Goal: Information Seeking & Learning: Learn about a topic

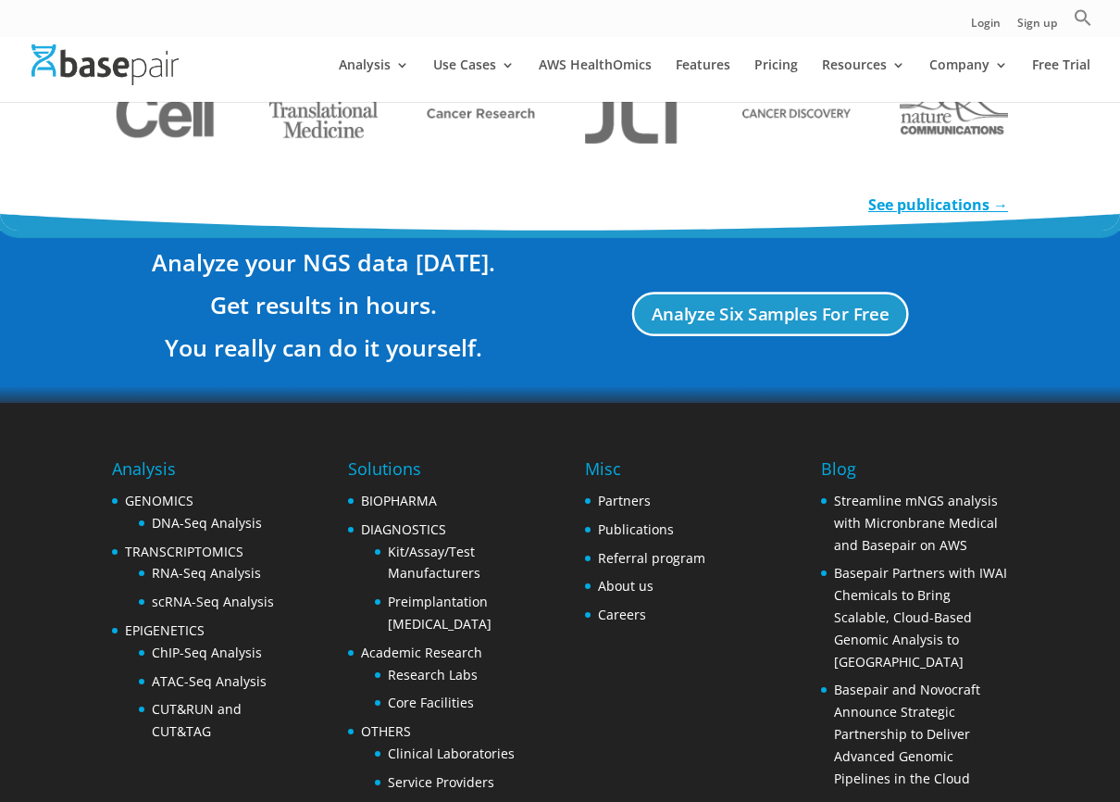
scroll to position [3697, 0]
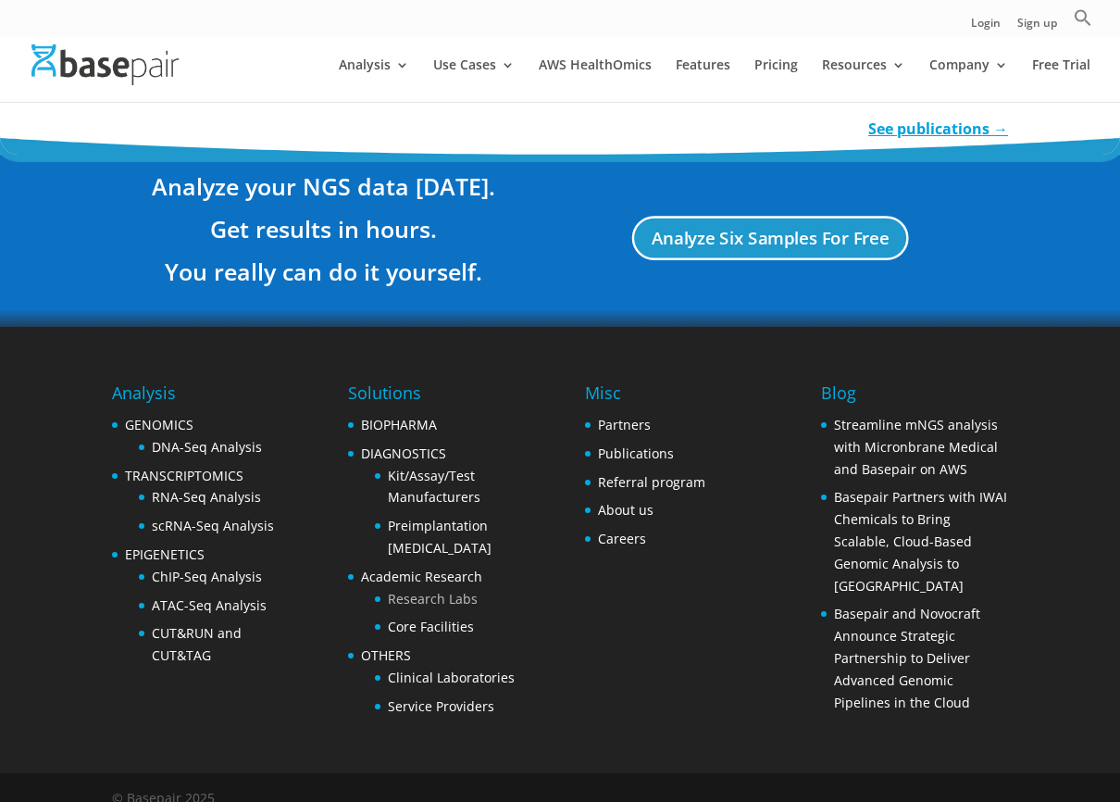
click at [441, 590] on link "Research Labs" at bounding box center [433, 599] width 90 height 18
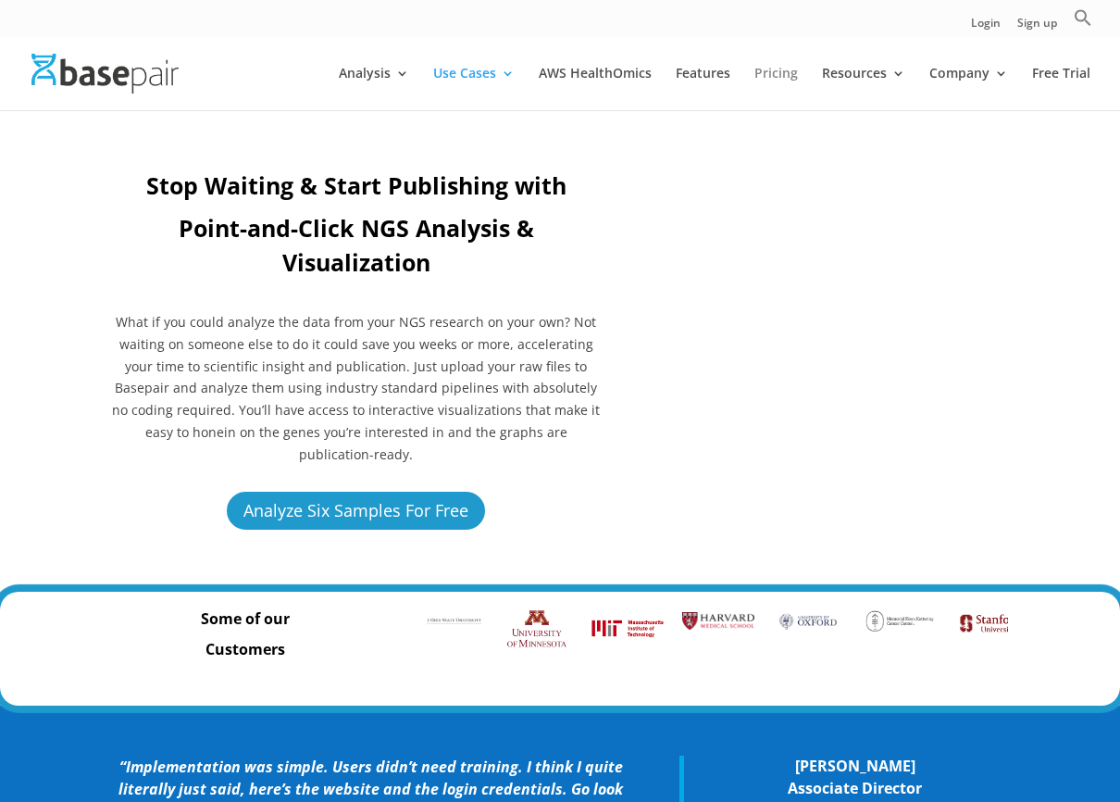
click at [781, 81] on link "Pricing" at bounding box center [777, 89] width 44 height 44
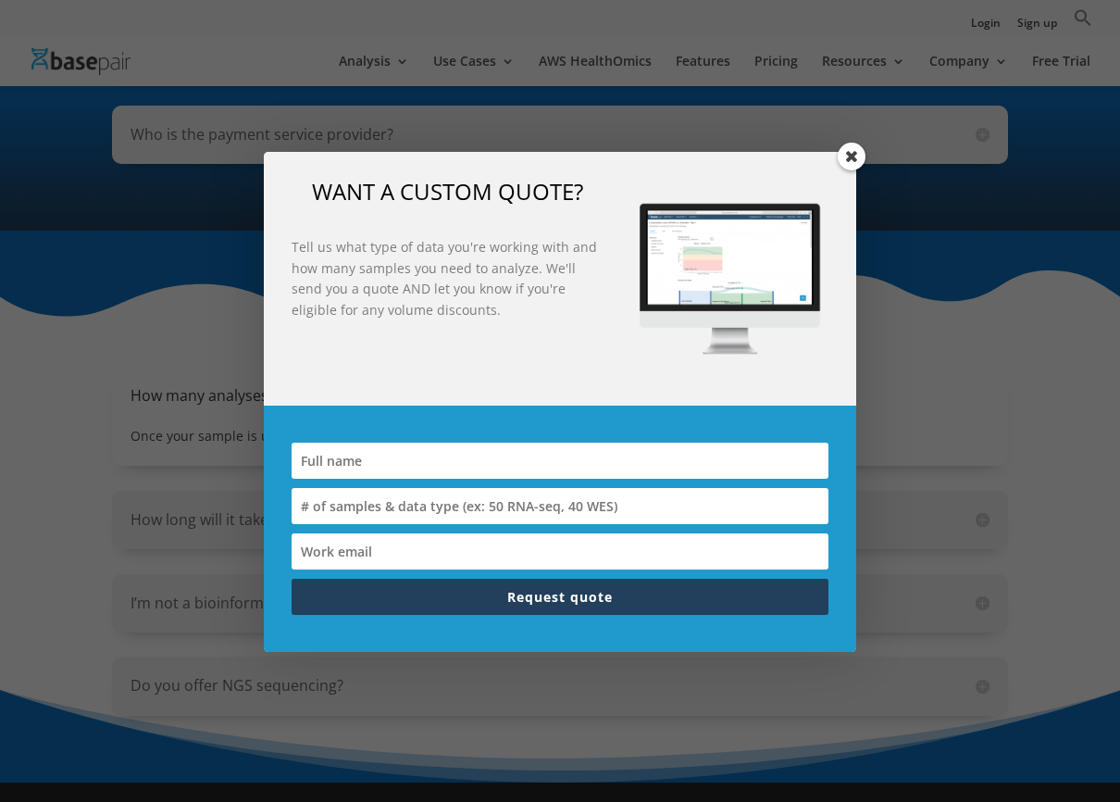
scroll to position [1848, 0]
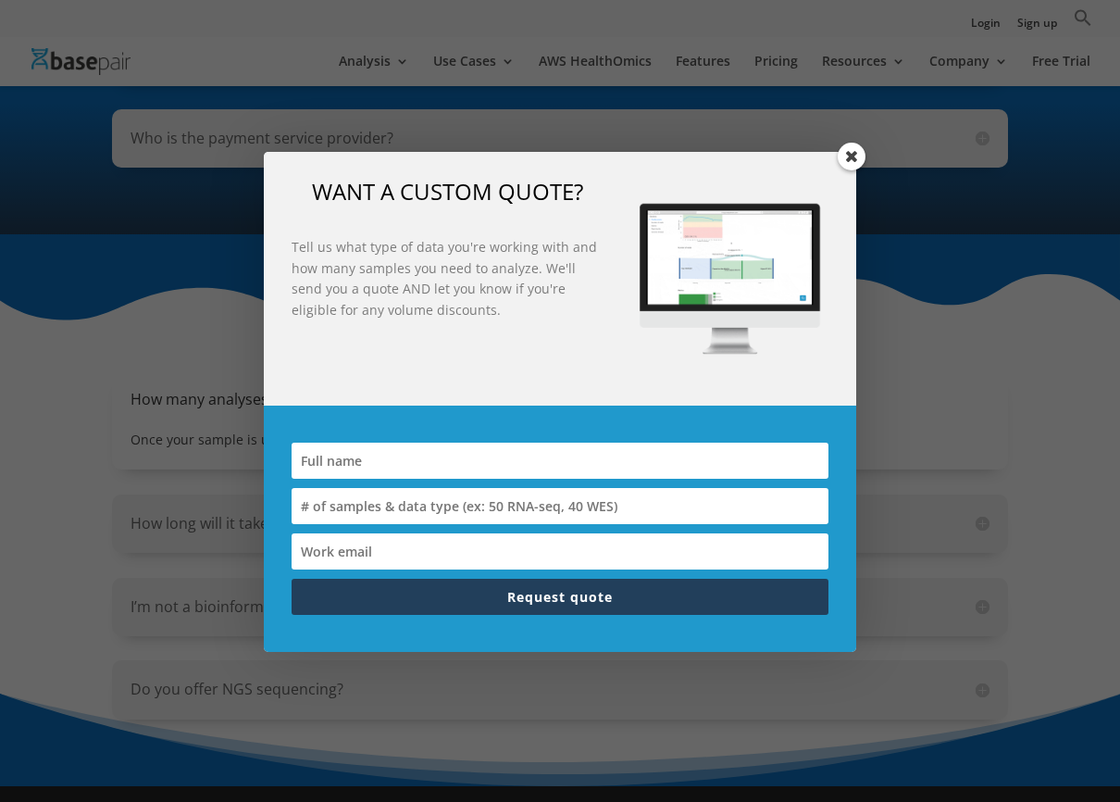
click at [852, 160] on span at bounding box center [852, 157] width 28 height 28
